Goal: Task Accomplishment & Management: Use online tool/utility

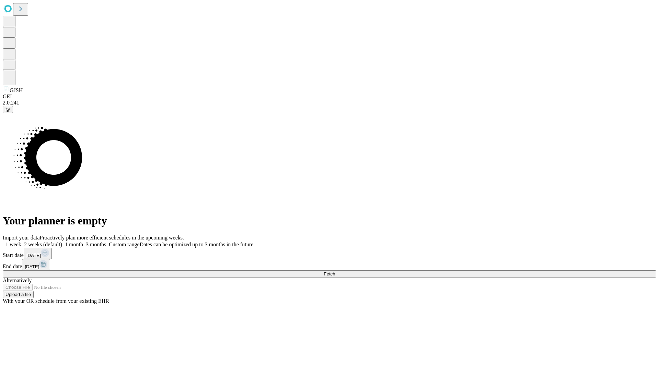
click at [335, 272] on span "Fetch" at bounding box center [328, 274] width 11 height 5
